Goal: Transaction & Acquisition: Obtain resource

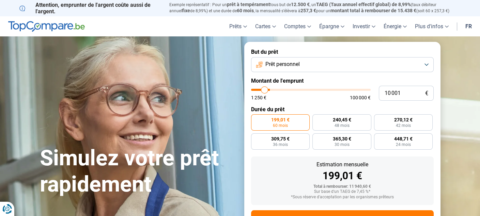
type input "16 750"
type input "16750"
click at [272, 90] on input "range" at bounding box center [311, 90] width 120 height 2
radio input "false"
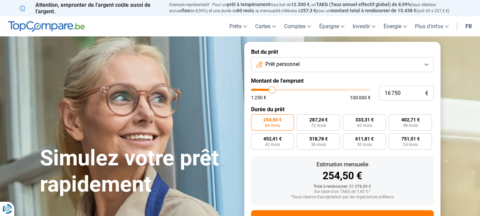
scroll to position [29, 0]
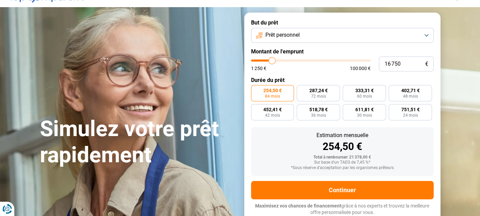
type input "16 500"
type input "16500"
type input "15 500"
type input "15500"
type input "14 250"
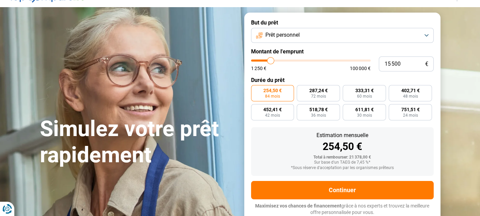
type input "14250"
type input "13 250"
type input "13250"
type input "12 000"
type input "12000"
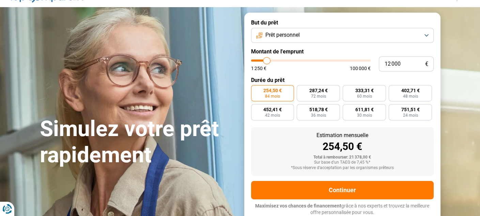
type input "11 000"
type input "11000"
type input "9 750"
type input "9750"
type input "8 750"
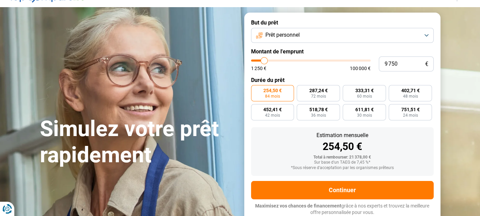
type input "8750"
type input "8 000"
type input "8000"
type input "7 000"
type input "7000"
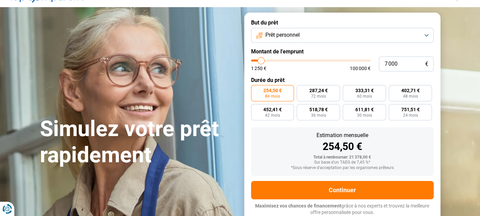
type input "5 750"
type input "5750"
type input "4 750"
type input "4750"
type input "5 750"
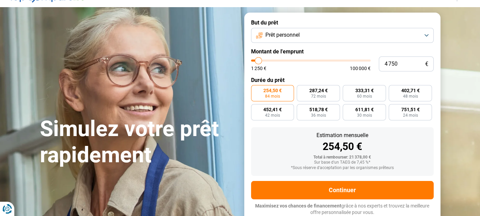
type input "5750"
type input "4 750"
type input "4750"
type input "5 750"
type input "5750"
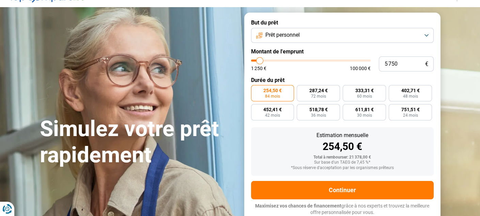
type input "4 750"
type input "4750"
type input "5 750"
type input "5750"
type input "7 000"
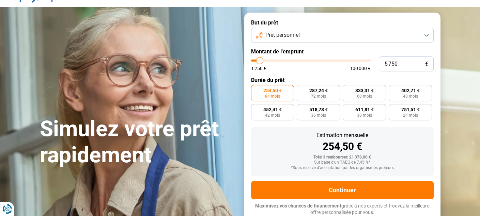
type input "7000"
type input "5 750"
type input "5750"
type input "7 000"
type input "7000"
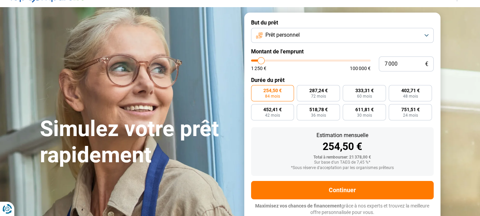
type input "5 750"
drag, startPoint x: 273, startPoint y: 62, endPoint x: 260, endPoint y: 66, distance: 14.2
type input "5750"
click at [260, 62] on input "range" at bounding box center [311, 61] width 120 height 2
radio input "true"
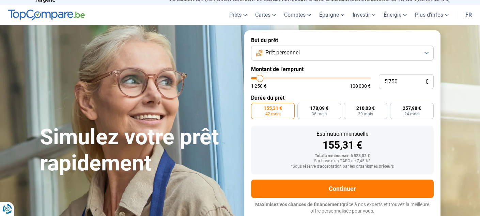
scroll to position [10, 0]
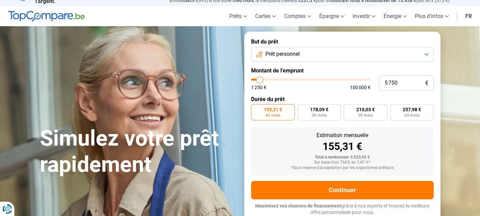
click at [456, 66] on section "Simulez votre prêt rapidement Simulez votre prêt rapidement But du prêt Prêt pe…" at bounding box center [240, 127] width 480 height 202
type input "3 250"
type input "3250"
type input "2 250"
type input "2250"
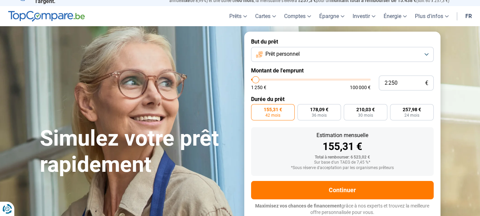
type input "3 250"
type input "3250"
type input "4 500"
type input "4500"
type input "5 000"
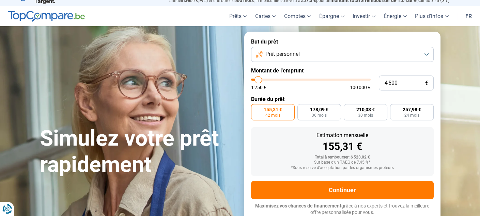
type input "5000"
type input "5 500"
type input "5500"
type input "4 500"
type input "4500"
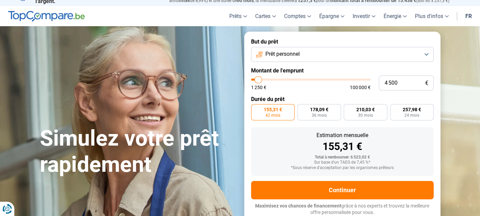
type input "3 250"
type input "3250"
type input "4 500"
type input "4500"
type input "5 500"
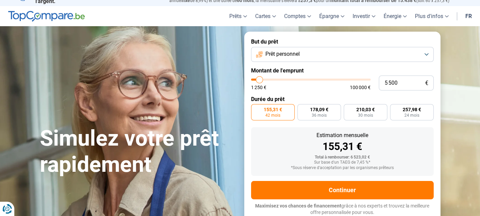
drag, startPoint x: 257, startPoint y: 78, endPoint x: 260, endPoint y: 82, distance: 4.6
type input "5500"
click at [260, 81] on input "range" at bounding box center [311, 80] width 120 height 2
radio input "true"
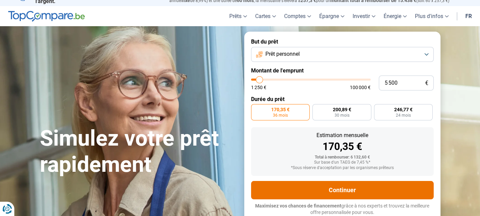
click at [339, 189] on button "Continuer" at bounding box center [342, 190] width 183 height 18
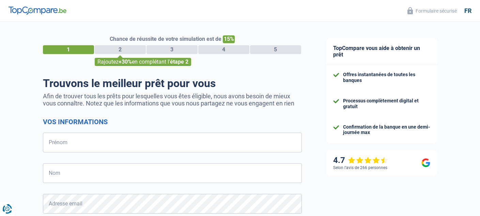
select select "32"
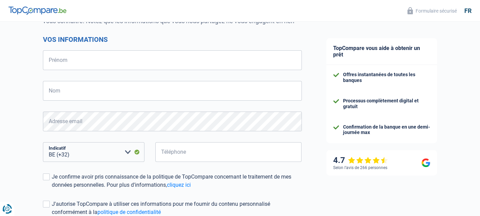
scroll to position [80, 0]
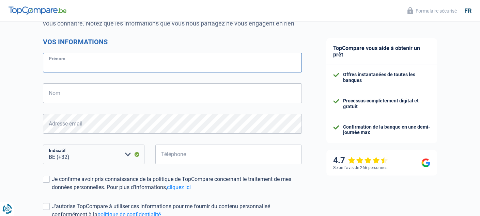
click at [161, 61] on input "Prénom" at bounding box center [172, 63] width 259 height 20
type input "Luigi"
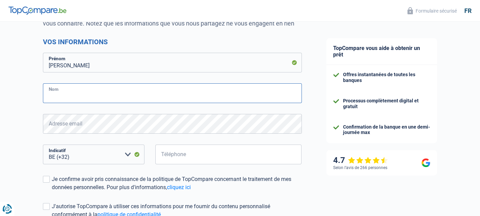
click at [76, 96] on input "Nom" at bounding box center [172, 93] width 259 height 20
type input "DAMATO"
click at [81, 157] on select "BE (+32) LU (+352) Veuillez sélectionner une option" at bounding box center [93, 155] width 101 height 20
click at [85, 155] on select "BE (+32) LU (+352) Veuillez sélectionner une option" at bounding box center [93, 155] width 101 height 20
click at [82, 156] on select "BE (+32) LU (+352) Veuillez sélectionner une option" at bounding box center [93, 155] width 101 height 20
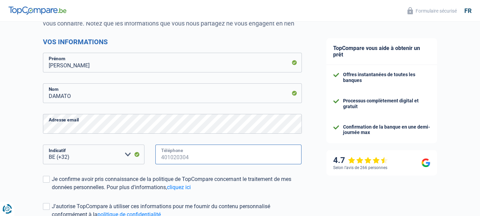
click at [201, 155] on input "Téléphone" at bounding box center [228, 155] width 146 height 20
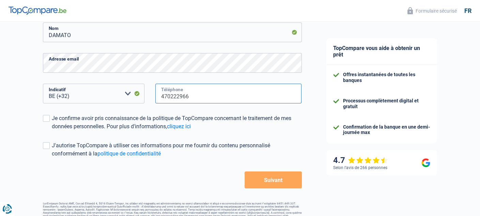
scroll to position [152, 0]
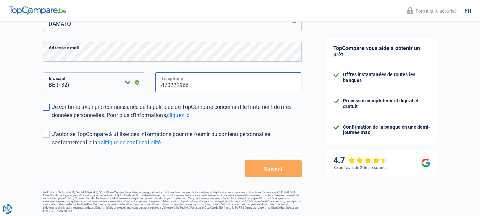
type input "470222966"
click at [44, 108] on span at bounding box center [46, 107] width 7 height 7
click at [52, 120] on input "Je confirme avoir pris connaissance de la politique de TopCompare concernant le…" at bounding box center [52, 120] width 0 height 0
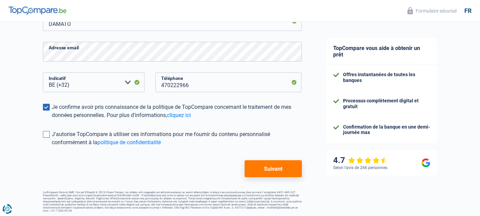
click at [44, 136] on span at bounding box center [46, 134] width 7 height 7
click at [52, 147] on input "J'autorise TopCompare à utiliser ces informations pour me fournir du contenu pe…" at bounding box center [52, 147] width 0 height 0
click at [272, 170] on button "Suivant" at bounding box center [273, 168] width 57 height 17
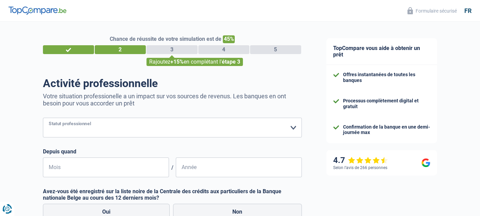
click at [294, 128] on select "Ouvrier Employé privé Employé public Invalide Indépendant Pensionné Chômeur Mut…" at bounding box center [172, 128] width 259 height 20
select select "unemployed"
click at [43, 118] on select "Ouvrier Employé privé Employé public Invalide Indépendant Pensionné Chômeur Mut…" at bounding box center [172, 128] width 259 height 20
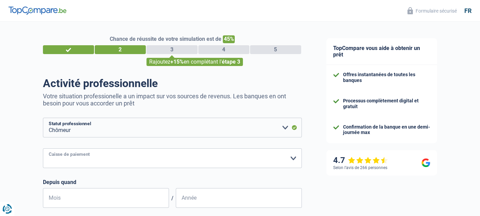
click at [81, 160] on select "CAPAC FGTB CSC CGSLB Autre Veuillez sélectionner une option" at bounding box center [172, 158] width 259 height 20
select select "csc"
click at [43, 149] on select "CAPAC FGTB CSC CGSLB Autre Veuillez sélectionner une option" at bounding box center [172, 158] width 259 height 20
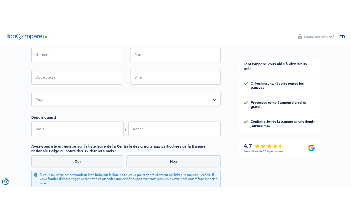
scroll to position [151, 0]
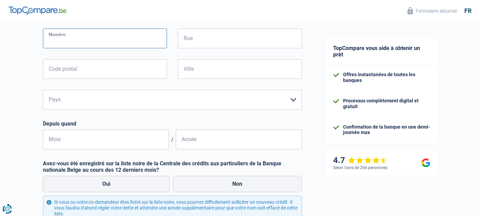
click at [69, 38] on input "Numéro" at bounding box center [105, 39] width 124 height 20
type input "MOLINAY"
click at [225, 41] on input "Rue" at bounding box center [240, 39] width 124 height 20
type input "6"
click at [109, 67] on input "Code postal" at bounding box center [105, 69] width 124 height 20
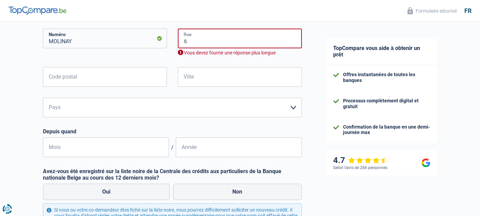
click at [183, 42] on input "6" at bounding box center [240, 39] width 124 height 20
click at [198, 41] on input "6" at bounding box center [240, 39] width 124 height 20
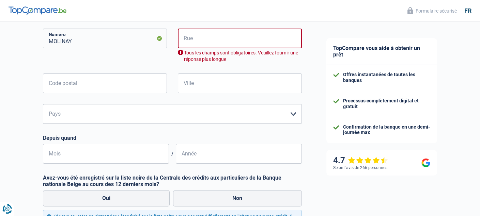
click at [135, 58] on div "MOLINAY Numéro" at bounding box center [105, 51] width 135 height 45
click at [210, 38] on input "Rue" at bounding box center [240, 39] width 124 height 20
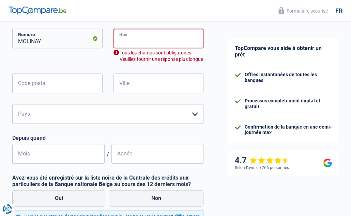
click at [177, 35] on input "Rue" at bounding box center [158, 39] width 90 height 20
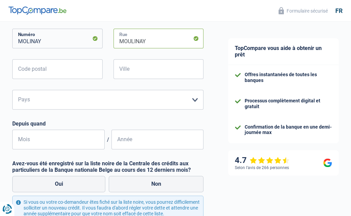
type input "MOULINAY"
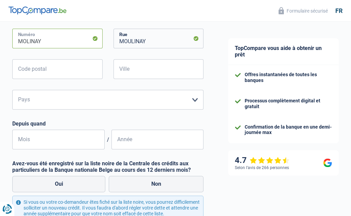
click at [51, 41] on input "MOLINAY" at bounding box center [57, 39] width 90 height 20
type input "M"
type input "8"
type input "6"
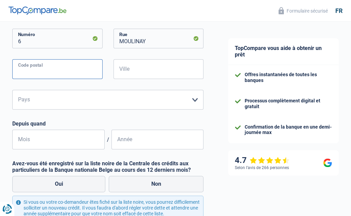
click at [59, 66] on input "Code postal" at bounding box center [57, 69] width 90 height 20
type input "4100"
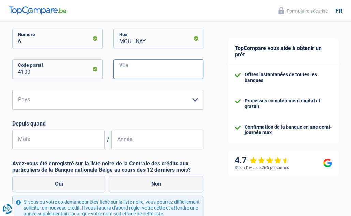
click at [141, 73] on input "Ville" at bounding box center [158, 69] width 90 height 20
type input "SERAING"
click at [118, 99] on select "Belgique Luxembourg Veuillez sélectionner une option" at bounding box center [107, 100] width 191 height 20
select select "BE"
click at [12, 90] on select "Belgique Luxembourg Veuillez sélectionner une option" at bounding box center [107, 100] width 191 height 20
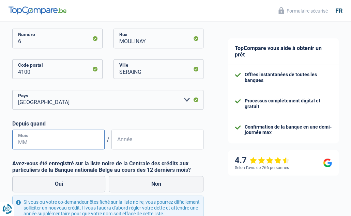
click at [46, 141] on input "Mois" at bounding box center [58, 140] width 92 height 20
type input "10"
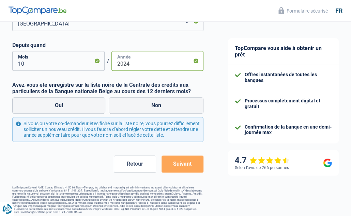
scroll to position [234, 0]
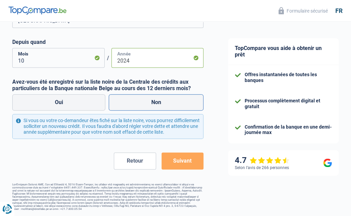
type input "2024"
click at [184, 99] on label "Non" at bounding box center [156, 102] width 95 height 16
click at [184, 99] on input "Non" at bounding box center [156, 102] width 95 height 16
radio input "true"
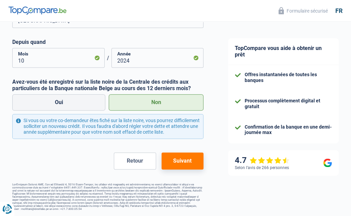
click at [188, 159] on button "Suivant" at bounding box center [182, 161] width 42 height 17
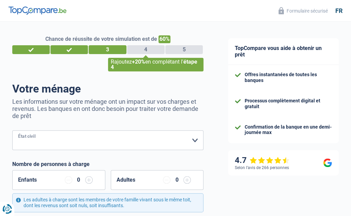
click at [33, 138] on select "Célibataire Marié(e) Cohabitant(e) légal(e) Divorcé(e) Veuf(ve) Séparé (de fait…" at bounding box center [107, 140] width 191 height 20
select select "divorced"
click at [12, 131] on select "Célibataire Marié(e) Cohabitant(e) légal(e) Divorcé(e) Veuf(ve) Séparé (de fait…" at bounding box center [107, 140] width 191 height 20
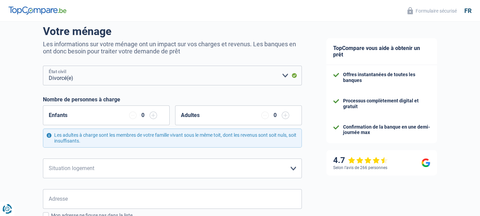
scroll to position [69, 0]
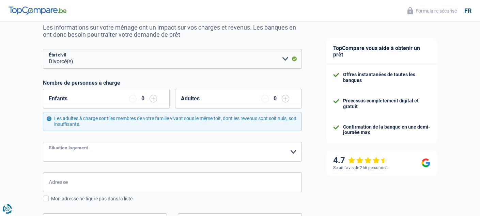
click at [89, 152] on select "Locataire Propriétaire avec prêt hypothécaire Propriétaire sans prêt hypothécai…" at bounding box center [172, 152] width 259 height 20
select select "liveWithParents"
click at [43, 142] on select "Locataire Propriétaire avec prêt hypothécaire Propriétaire sans prêt hypothécai…" at bounding box center [172, 152] width 259 height 20
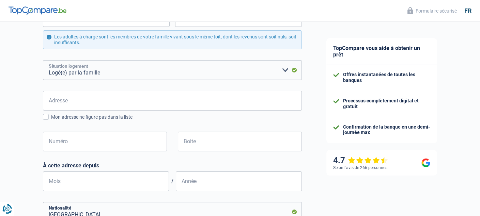
scroll to position [173, 0]
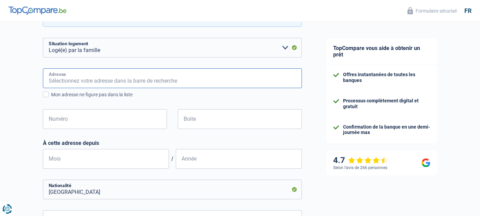
click at [66, 80] on input "Adresse" at bounding box center [172, 78] width 259 height 20
click at [76, 78] on input "Adresse" at bounding box center [172, 78] width 259 height 20
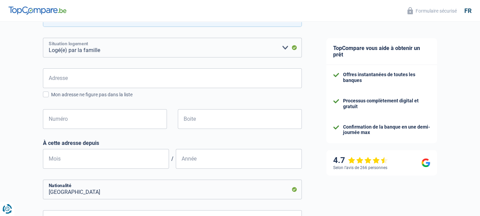
click at [284, 46] on select "Locataire Propriétaire avec prêt hypothécaire Propriétaire sans prêt hypothécai…" at bounding box center [172, 48] width 259 height 20
click at [43, 38] on select "Locataire Propriétaire avec prêt hypothécaire Propriétaire sans prêt hypothécai…" at bounding box center [172, 48] width 259 height 20
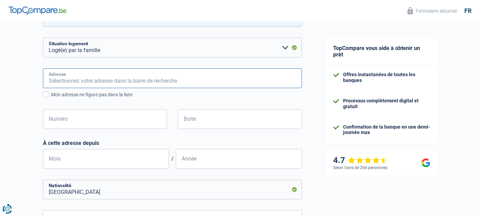
click at [68, 76] on input "Adresse" at bounding box center [172, 78] width 259 height 20
click at [127, 81] on input "Rue Molinay, 4100, Seraing, BE" at bounding box center [172, 78] width 259 height 20
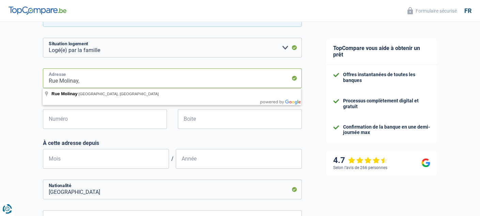
type input "Rue Molinay,"
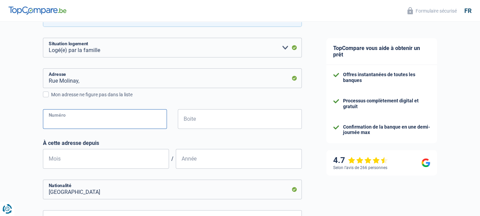
click at [122, 118] on input "Numéro" at bounding box center [105, 119] width 124 height 20
type input "6"
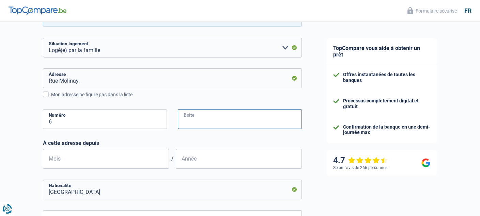
click at [204, 120] on input "Boite" at bounding box center [240, 119] width 124 height 20
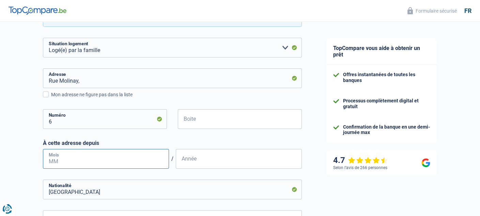
click at [81, 156] on input "Mois" at bounding box center [106, 159] width 126 height 20
type input "10"
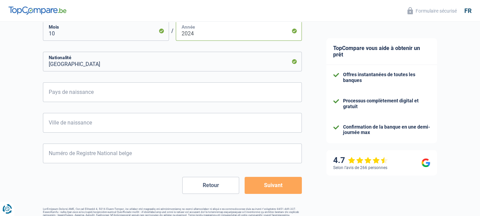
scroll to position [317, 0]
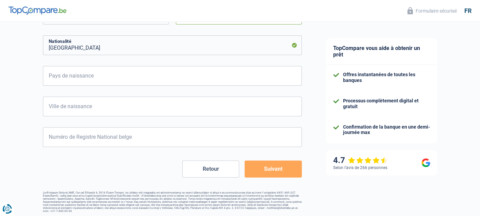
type input "2024"
click at [70, 73] on input "Pays de naissance" at bounding box center [172, 76] width 259 height 20
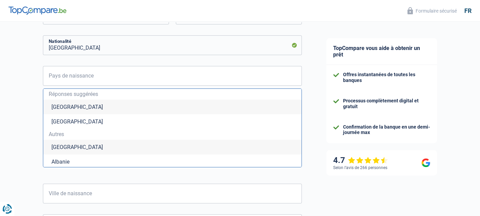
click at [70, 108] on li "Belgique" at bounding box center [172, 107] width 258 height 15
type input "Belgique"
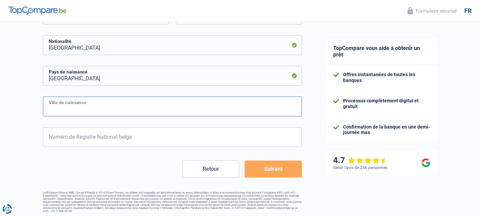
click at [70, 107] on input "Ville de naissance" at bounding box center [172, 107] width 259 height 20
type input "LIEGE"
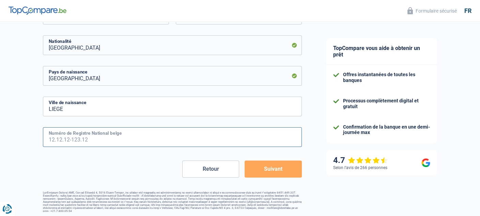
click at [75, 140] on input "Numéro de Registre National belge" at bounding box center [172, 137] width 259 height 20
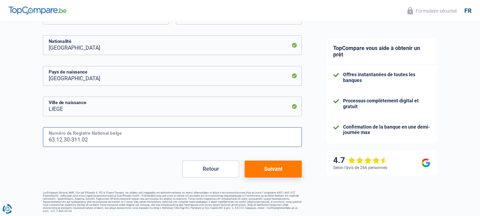
type input "63.12.30-311.02"
click at [288, 171] on button "Suivant" at bounding box center [273, 169] width 57 height 17
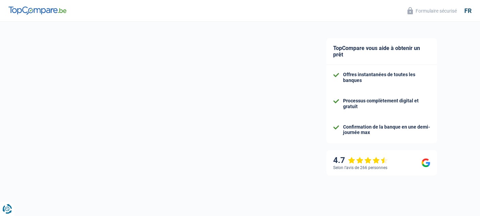
select select "unemployment"
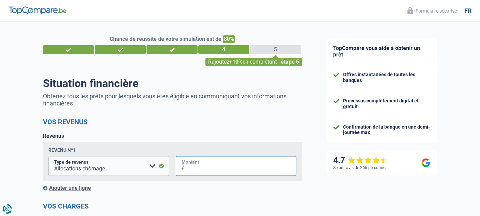
click at [222, 170] on input "Montant" at bounding box center [240, 166] width 112 height 20
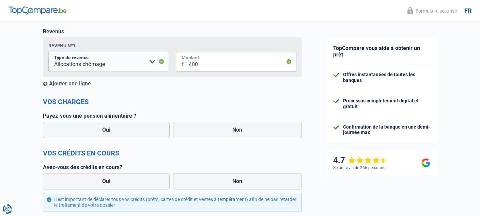
scroll to position [107, 0]
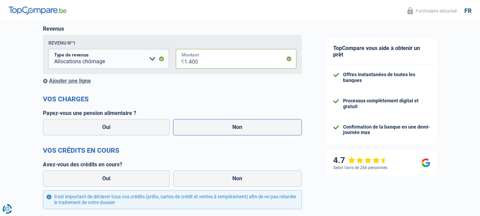
type input "1.400"
click at [236, 128] on label "Non" at bounding box center [237, 127] width 129 height 16
click at [236, 128] on input "Non" at bounding box center [237, 127] width 129 height 16
radio input "true"
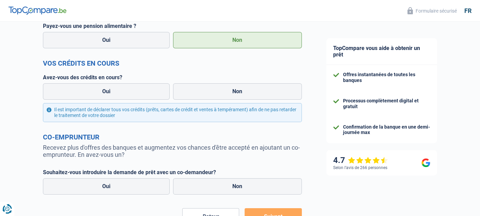
scroll to position [213, 0]
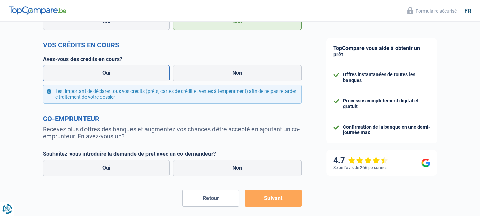
click at [122, 70] on label "Oui" at bounding box center [106, 73] width 127 height 16
click at [122, 70] on input "Oui" at bounding box center [106, 73] width 127 height 16
radio input "true"
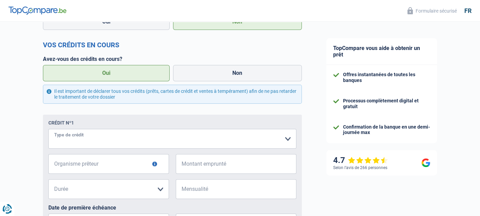
click at [88, 138] on select "Carte ou ouverture de crédit Prêt hypothécaire Vente à tempérament Prêt à tempé…" at bounding box center [172, 139] width 248 height 20
select select "cardOrCredit"
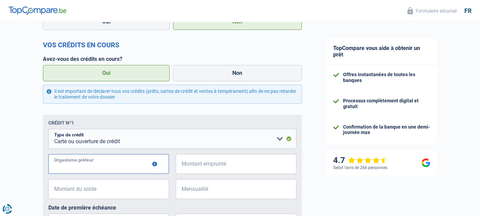
click at [107, 165] on input "Organisme prêteur" at bounding box center [108, 164] width 121 height 20
type input "COFIDIS"
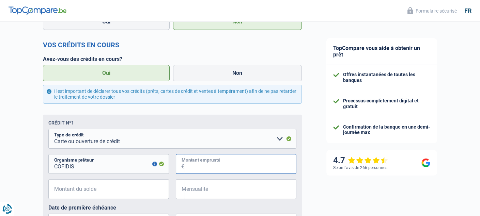
click at [231, 166] on input "Montant emprunté" at bounding box center [240, 164] width 112 height 20
type input "1.250"
click at [106, 194] on input "Montant du solde" at bounding box center [113, 189] width 112 height 20
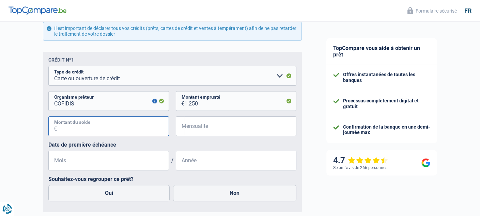
scroll to position [296, 0]
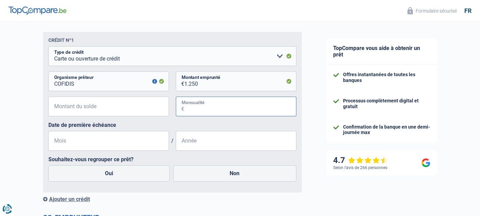
click at [206, 106] on input "Mensualité" at bounding box center [240, 107] width 112 height 20
type input "125"
click at [83, 141] on input "Mois" at bounding box center [108, 141] width 121 height 20
click at [106, 173] on label "Oui" at bounding box center [109, 174] width 122 height 16
click at [106, 173] on input "Oui" at bounding box center [109, 174] width 122 height 16
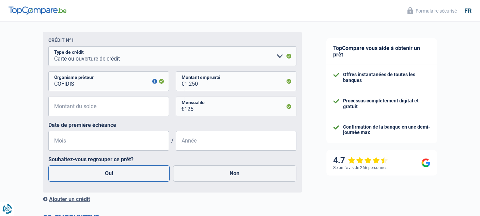
radio input "true"
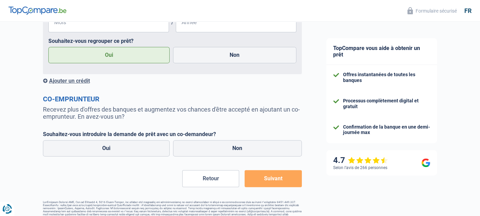
scroll to position [425, 0]
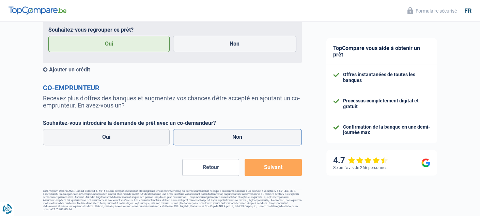
click at [225, 136] on label "Non" at bounding box center [237, 137] width 129 height 16
click at [225, 136] on input "Non" at bounding box center [237, 137] width 129 height 16
radio input "true"
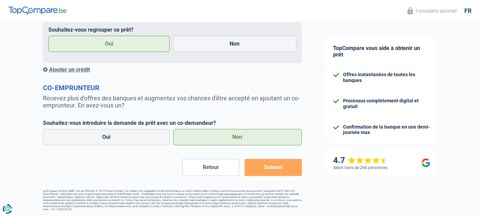
click at [274, 169] on button "Suivant" at bounding box center [273, 167] width 57 height 17
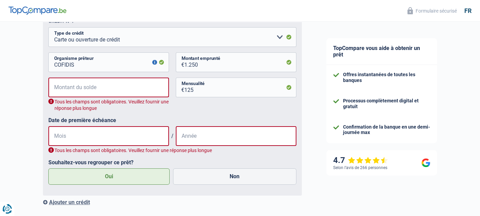
scroll to position [311, 0]
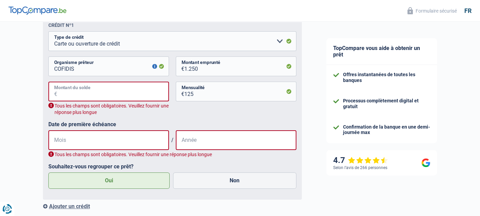
click at [79, 94] on input "Montant du solde" at bounding box center [113, 92] width 112 height 20
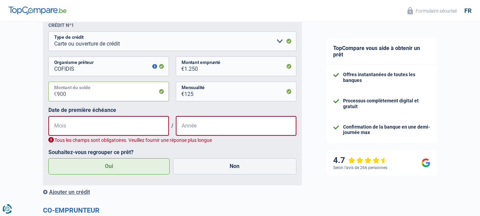
type input "900"
click at [106, 128] on input "Mois" at bounding box center [108, 126] width 121 height 20
type input "09"
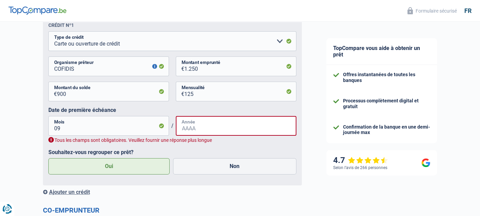
click at [200, 129] on input "Année" at bounding box center [236, 126] width 121 height 20
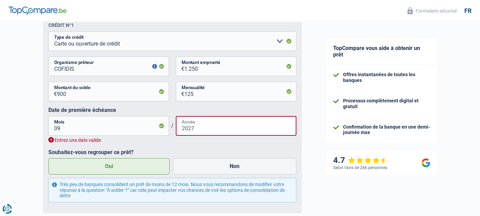
type input "2027"
click at [64, 130] on input "09" at bounding box center [108, 126] width 121 height 20
type input "0"
type input "12"
click at [203, 130] on input "2027" at bounding box center [236, 126] width 121 height 20
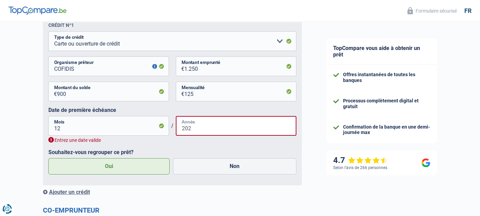
type input "202"
drag, startPoint x: 60, startPoint y: 130, endPoint x: 77, endPoint y: 127, distance: 17.4
click at [61, 130] on input "12" at bounding box center [108, 126] width 121 height 20
type input "1"
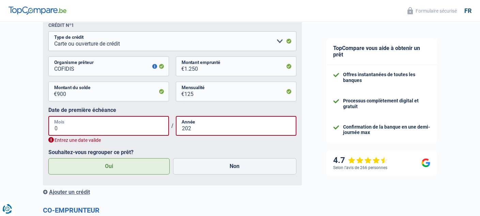
type input "08"
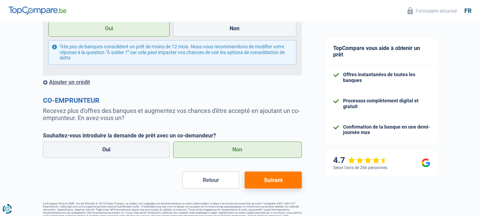
scroll to position [453, 0]
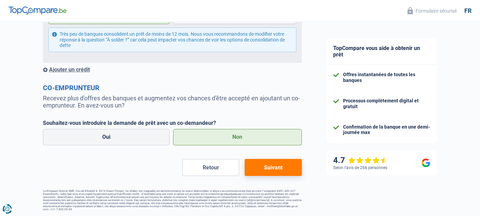
type input "2025"
click at [266, 169] on button "Suivant" at bounding box center [273, 167] width 57 height 17
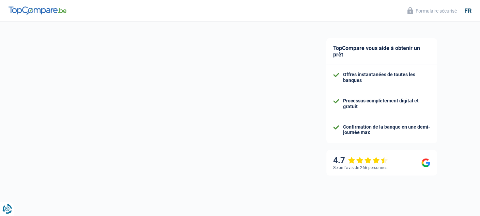
select select "refinancing"
select select "24"
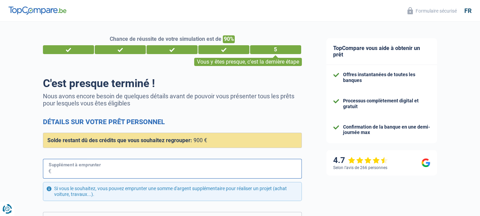
click at [75, 169] on input "Supplément à emprunter" at bounding box center [176, 169] width 250 height 20
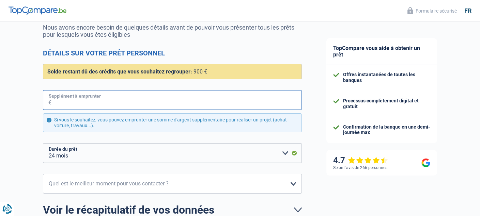
scroll to position [66, 0]
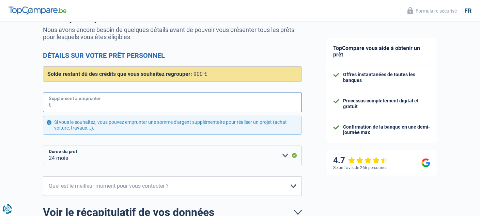
click at [63, 107] on input "Supplément à emprunter" at bounding box center [176, 103] width 250 height 20
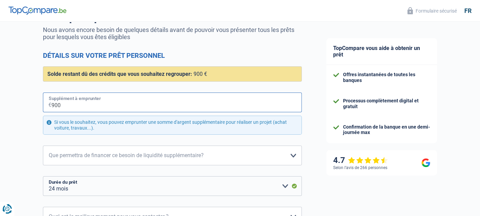
type input "900"
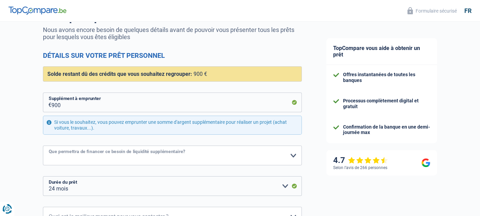
click at [109, 156] on select "Confort maison: meubles, textile, peinture, électroménager, outillage non-profe…" at bounding box center [172, 156] width 259 height 20
select select "other"
click at [43, 146] on select "Confort maison: meubles, textile, peinture, électroménager, outillage non-profe…" at bounding box center [172, 156] width 259 height 20
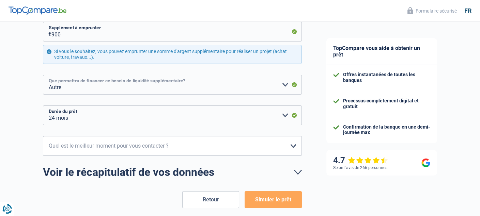
scroll to position [168, 0]
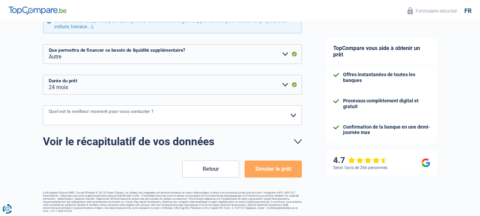
click at [293, 115] on select "10h-12h 12h-14h 14h-16h 16h-18h Veuillez sélectionner une option" at bounding box center [172, 116] width 259 height 20
select select "12-14"
click at [43, 106] on select "10h-12h 12h-14h 14h-16h 16h-18h Veuillez sélectionner une option" at bounding box center [172, 116] width 259 height 20
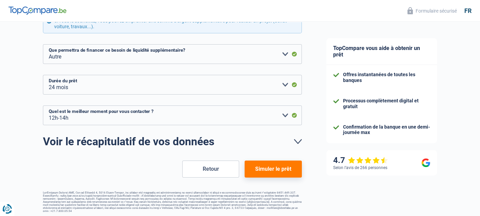
click at [282, 169] on button "Simuler le prêt" at bounding box center [273, 169] width 57 height 17
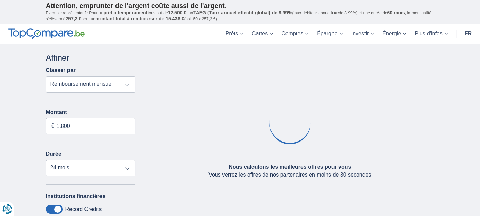
type input "100"
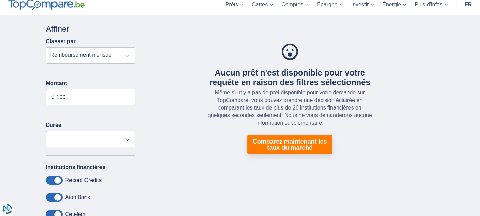
scroll to position [50, 0]
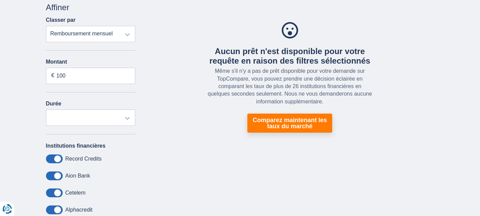
click at [126, 33] on select "Remboursement total TAEG Remboursement mensuel" at bounding box center [91, 34] width 90 height 16
click at [127, 77] on input "100" at bounding box center [91, 76] width 90 height 16
click at [124, 118] on select "12 mois" at bounding box center [91, 118] width 90 height 16
select select "12"
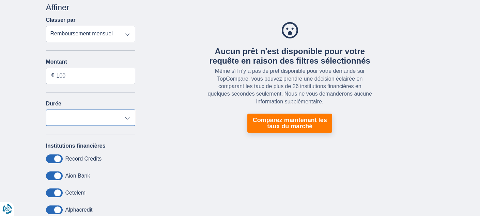
click at [46, 110] on select "12 mois" at bounding box center [91, 118] width 90 height 16
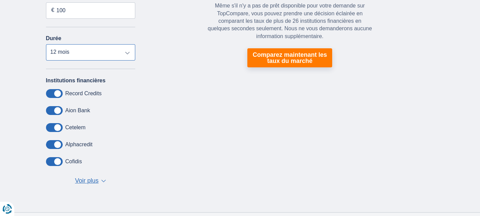
scroll to position [124, 0]
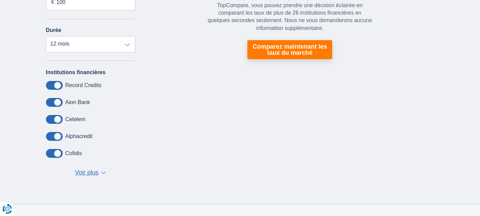
click at [78, 83] on label "Record Credits" at bounding box center [83, 85] width 36 height 6
click at [87, 174] on span "Voir plus" at bounding box center [86, 173] width 23 height 9
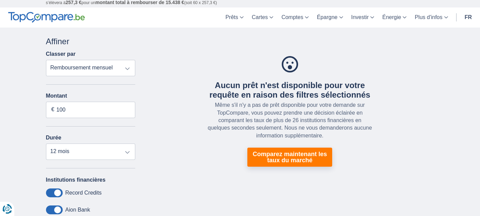
scroll to position [0, 0]
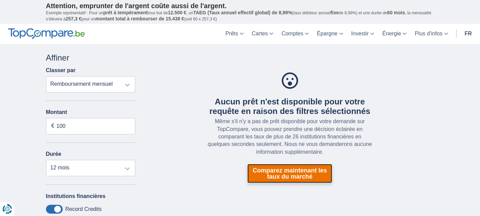
click at [292, 171] on link "Comparez maintenant les taux du marché" at bounding box center [289, 173] width 85 height 19
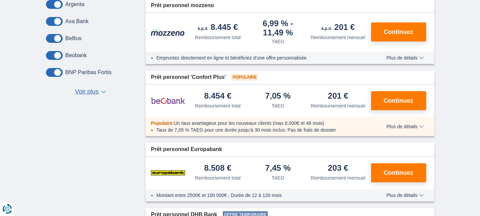
scroll to position [421, 0]
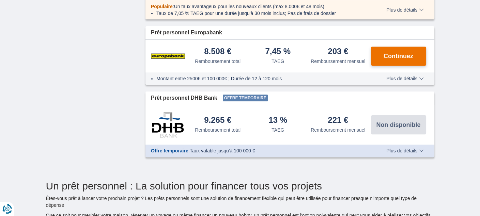
click at [403, 54] on span "Continuez" at bounding box center [398, 56] width 30 height 6
